Goal: Task Accomplishment & Management: Manage account settings

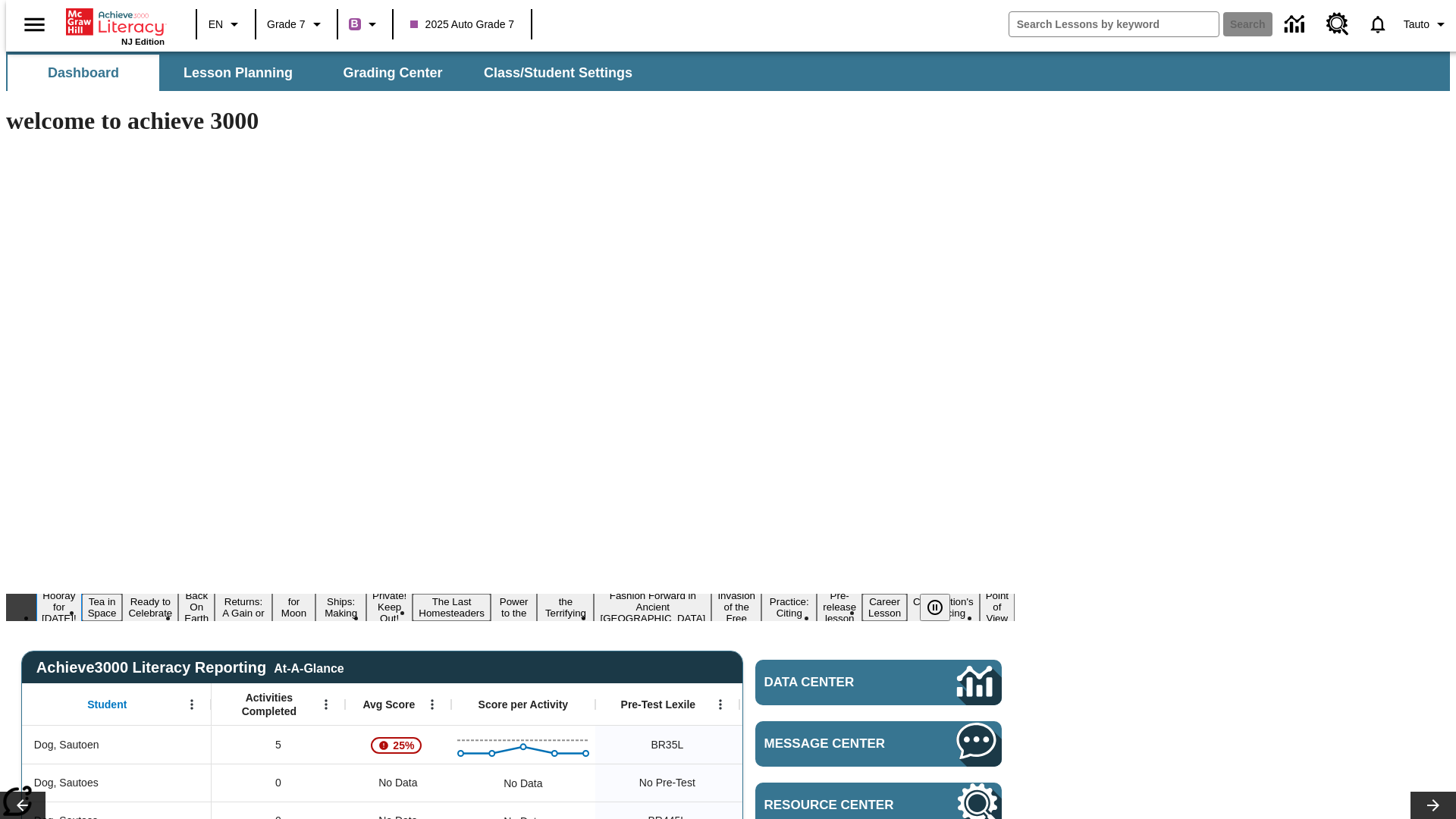
click at [82, 589] on button "Hooray for Constitution Day!" at bounding box center [59, 607] width 46 height 37
click at [941, 599] on icon "Pause" at bounding box center [935, 608] width 18 height 18
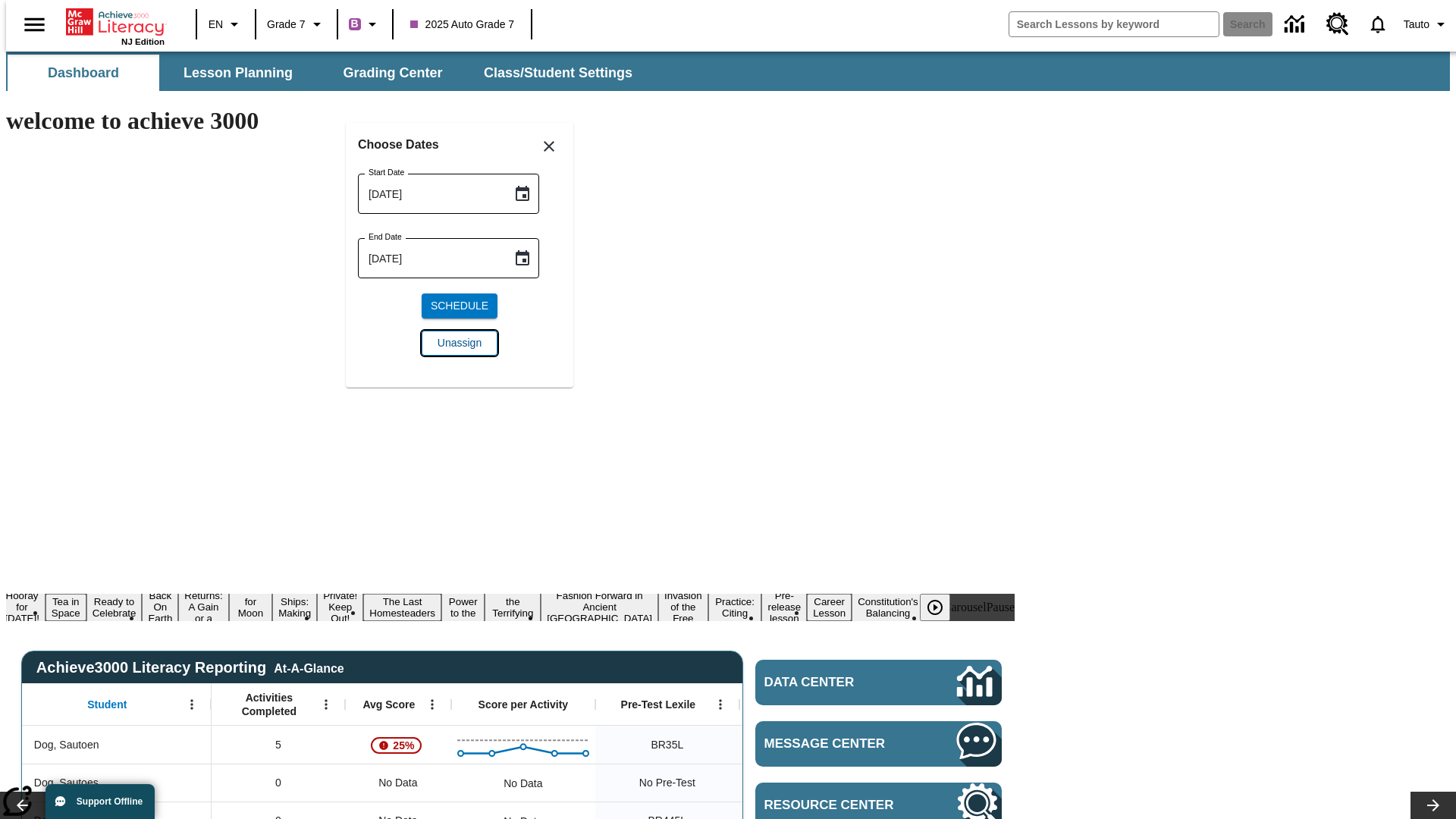
click at [459, 343] on span "Unassign" at bounding box center [460, 343] width 44 height 16
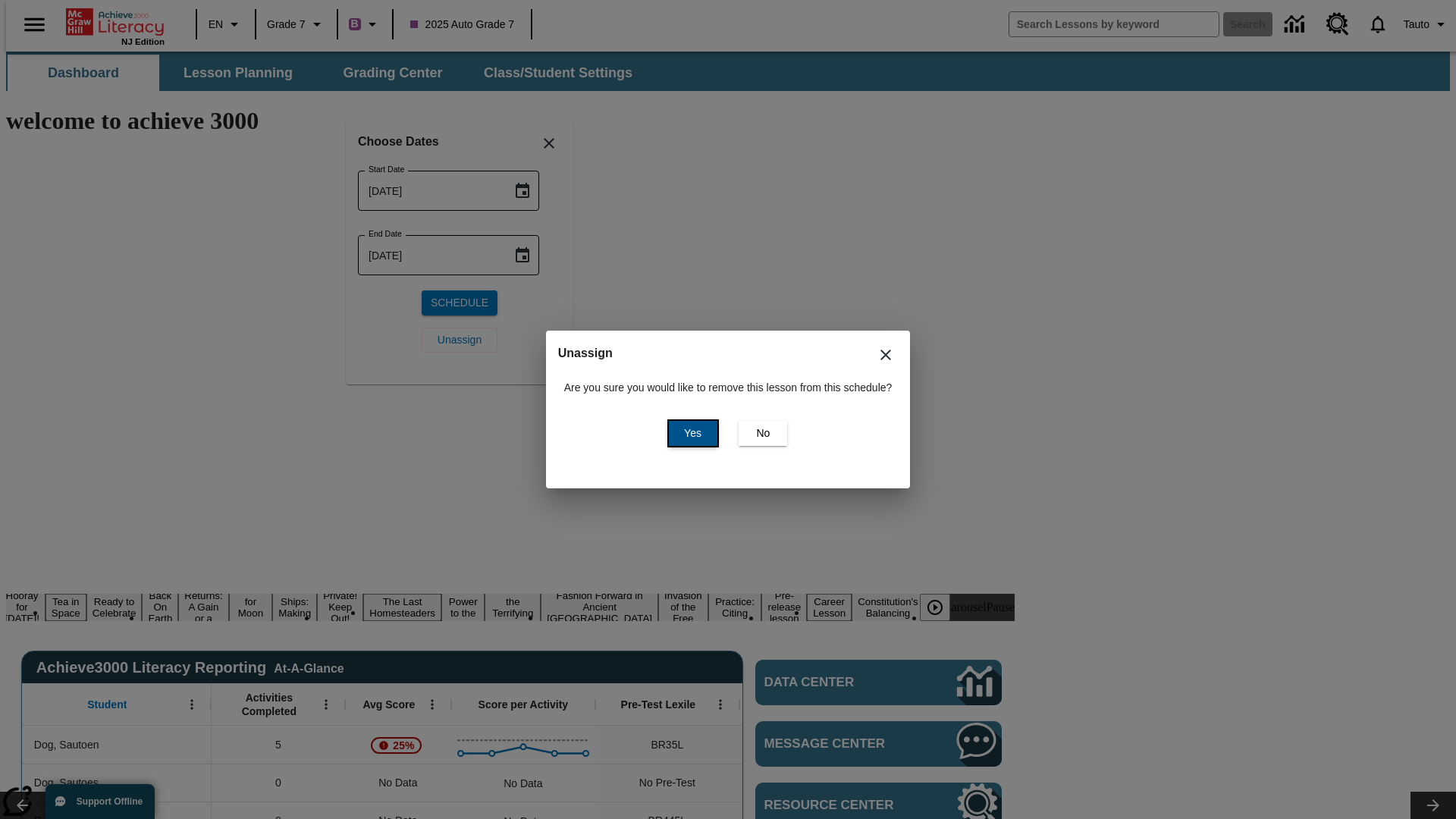
click at [690, 433] on span "Yes" at bounding box center [692, 433] width 18 height 16
